Goal: Task Accomplishment & Management: Manage account settings

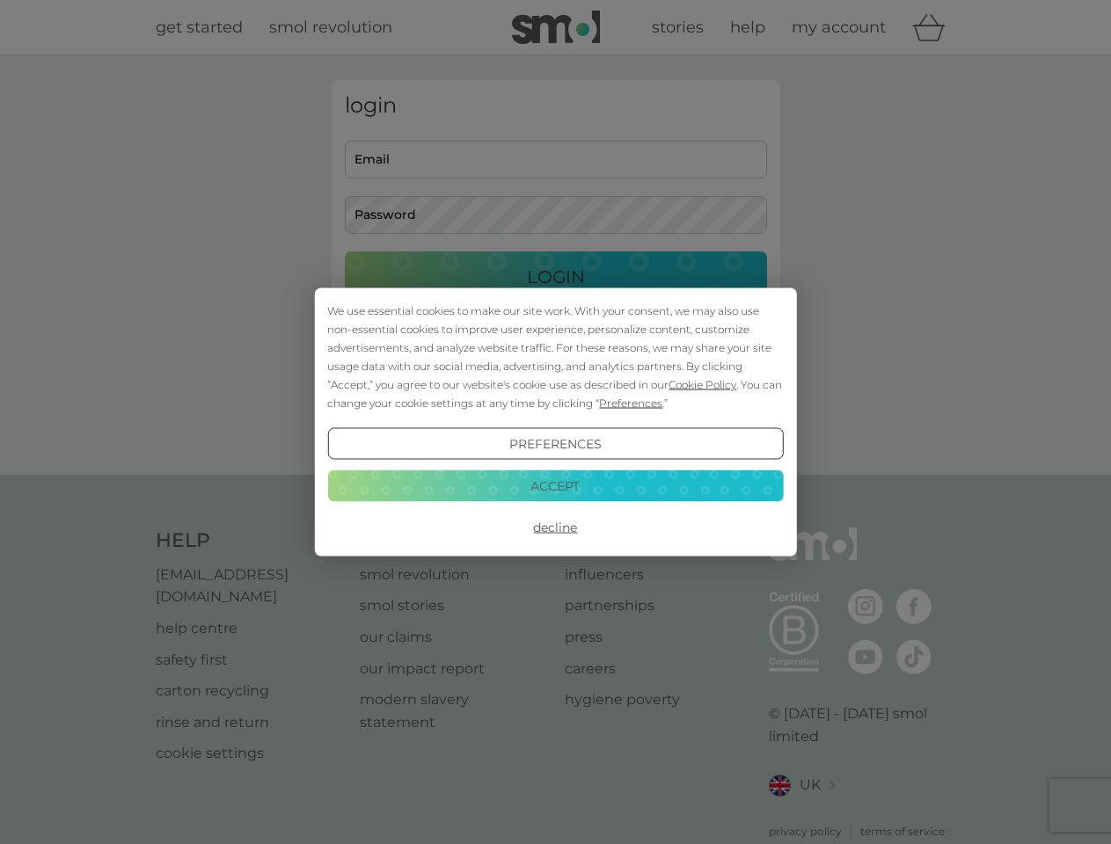
click at [703, 384] on span "Cookie Policy" at bounding box center [702, 384] width 68 height 13
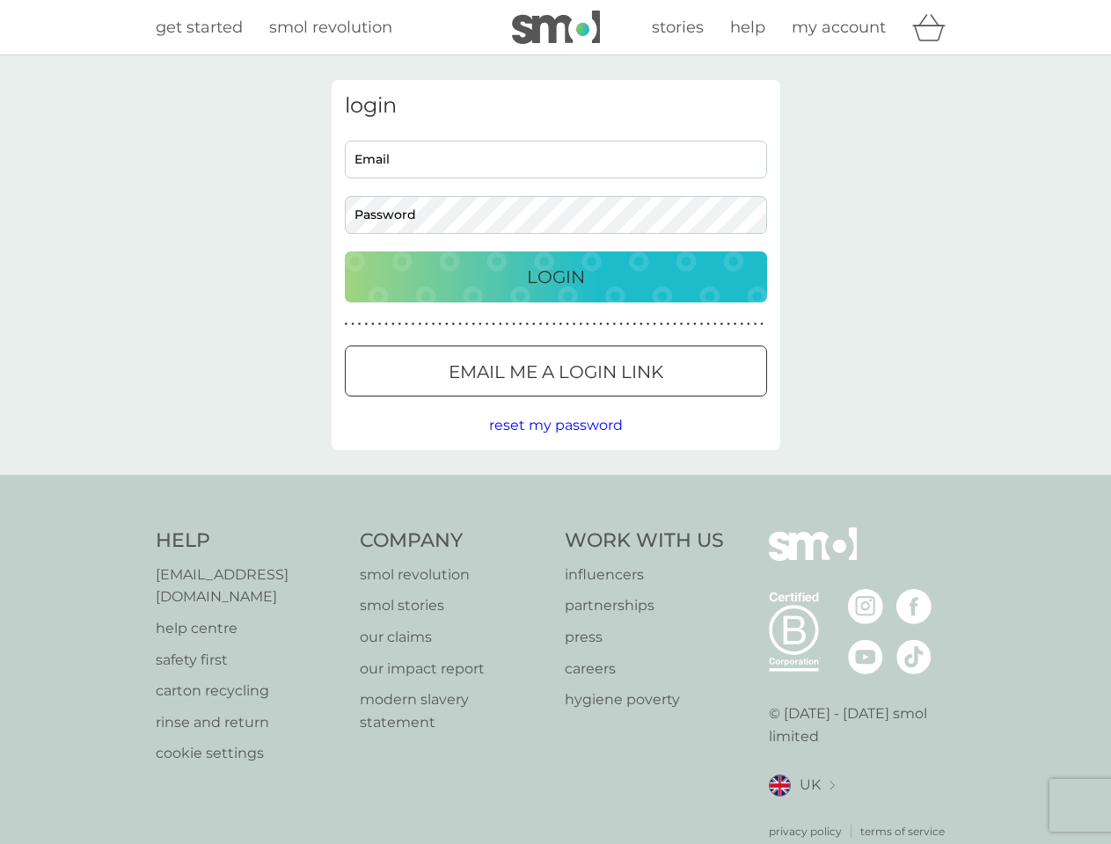
click at [629, 403] on div "login Email Password Login ● ● ● ● ● ● ● ● ● ● ● ● ● ● ● ● ● ● ● ● ● ● ● ● ● ● …" at bounding box center [556, 265] width 449 height 370
click at [555, 444] on div "login Email Password Login ● ● ● ● ● ● ● ● ● ● ● ● ● ● ● ● ● ● ● ● ● ● ● ● ● ● …" at bounding box center [556, 265] width 449 height 370
click at [555, 528] on div "Help [EMAIL_ADDRESS][DOMAIN_NAME] help centre safety first carton recycling rin…" at bounding box center [556, 684] width 800 height 312
click at [555, 485] on div "Help [EMAIL_ADDRESS][DOMAIN_NAME] help centre safety first carton recycling rin…" at bounding box center [555, 684] width 1111 height 418
